Goal: Task Accomplishment & Management: Manage account settings

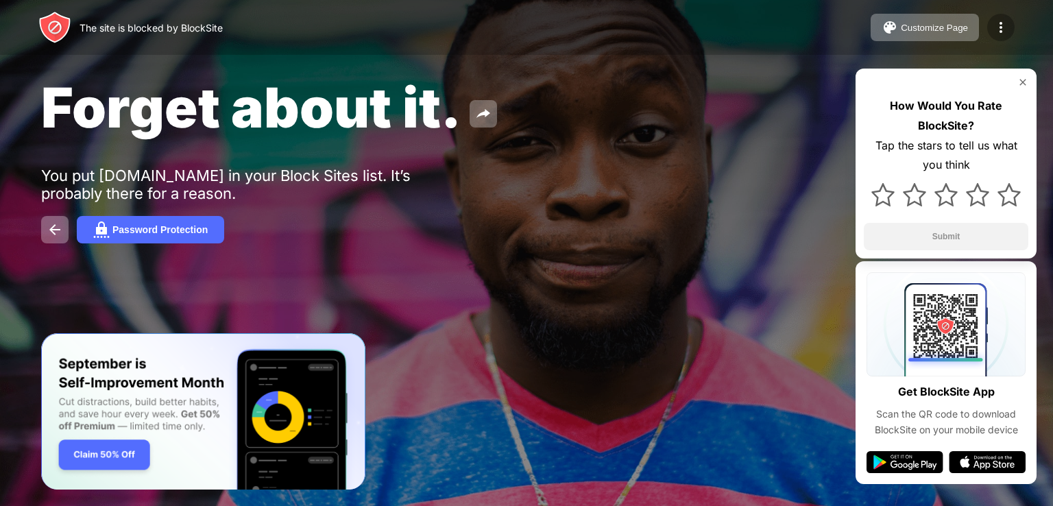
click at [1000, 26] on img at bounding box center [1001, 27] width 16 height 16
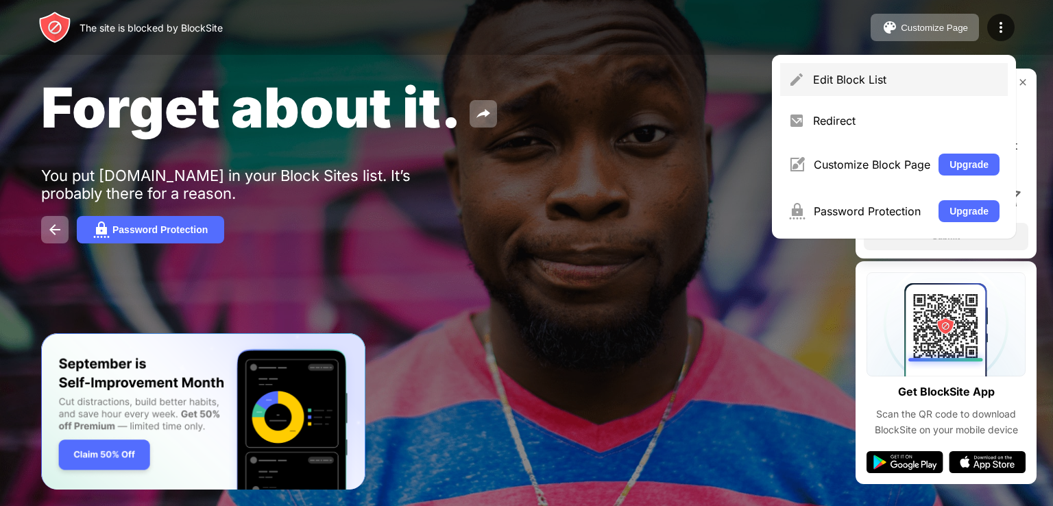
click at [913, 84] on div "Edit Block List" at bounding box center [906, 80] width 186 height 14
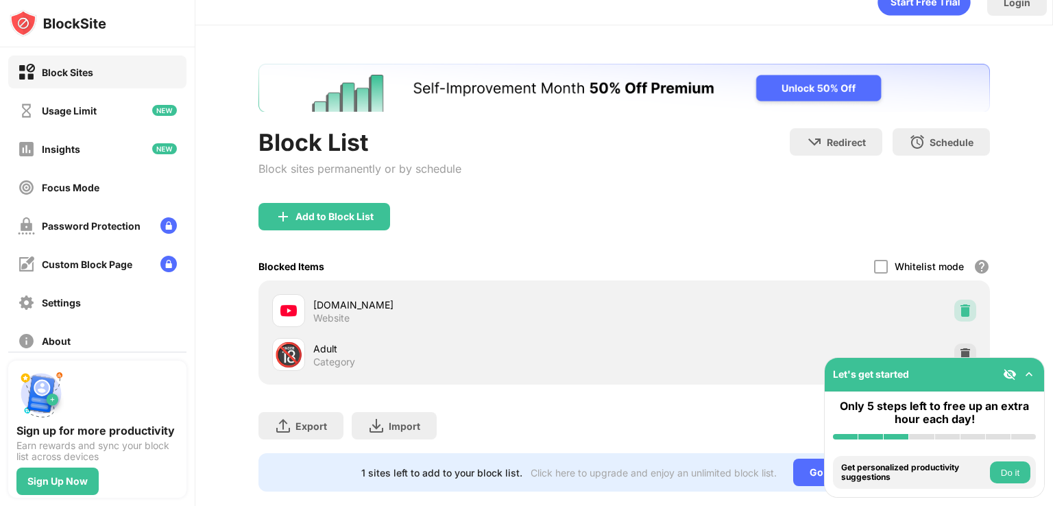
click at [954, 304] on div at bounding box center [965, 311] width 22 height 22
